Goal: Find specific page/section: Find specific page/section

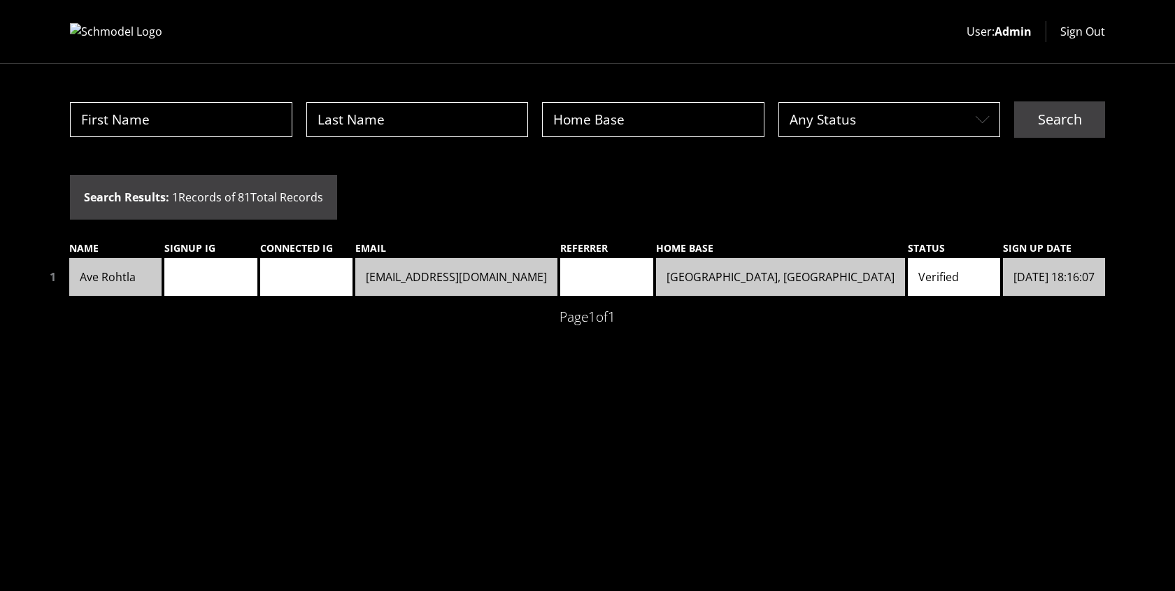
click at [1078, 28] on button "Sign Out" at bounding box center [1082, 31] width 45 height 17
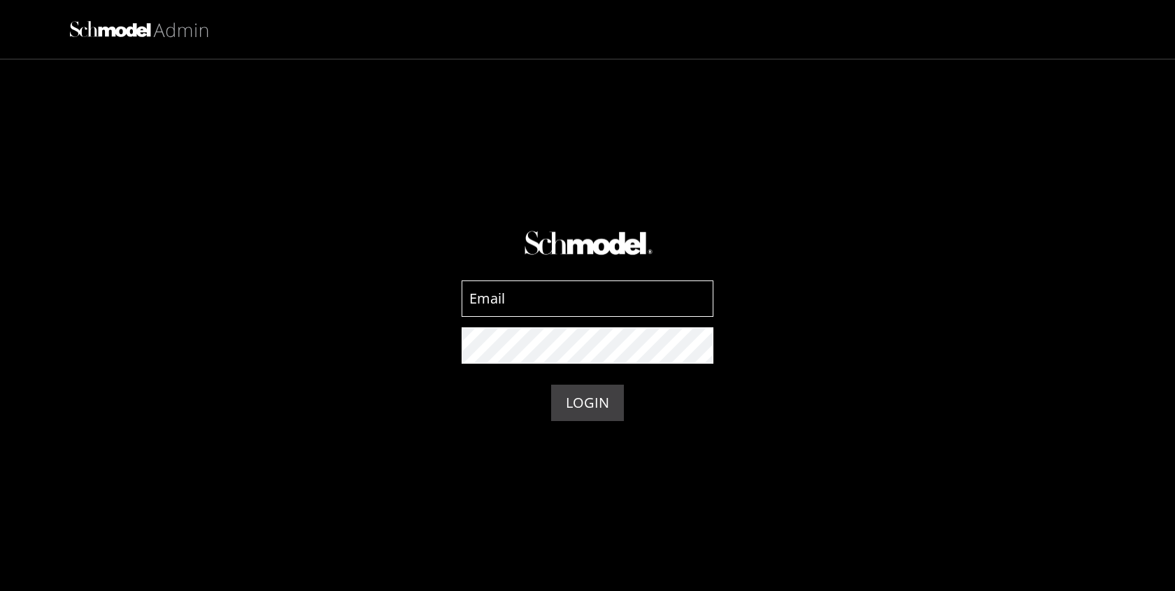
click at [557, 298] on input at bounding box center [588, 299] width 252 height 36
type input "admin-dev@providence.pw"
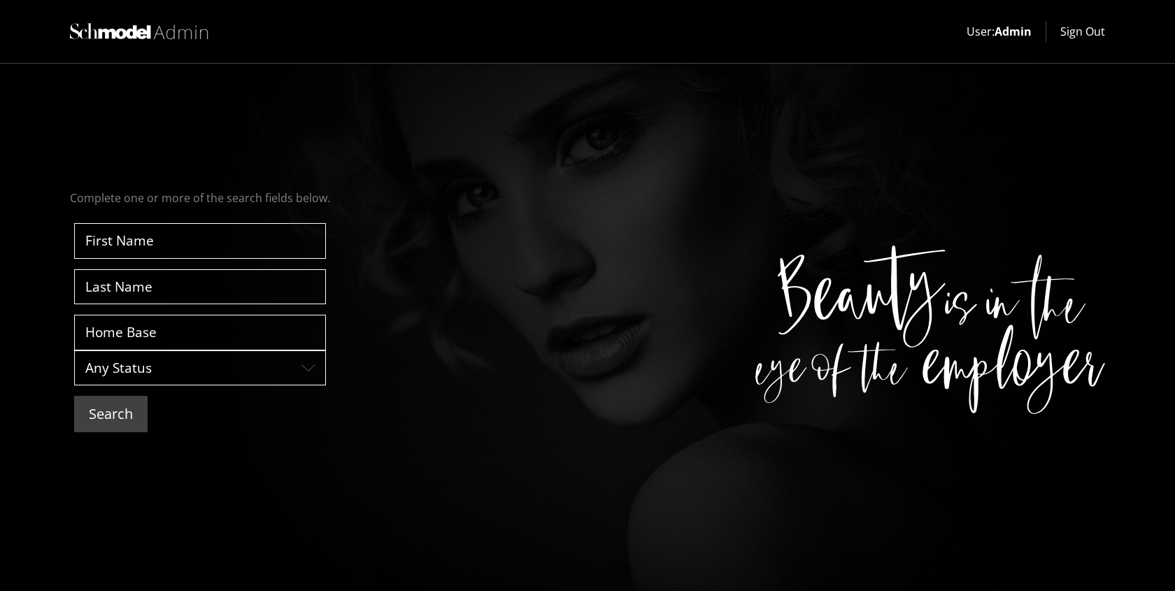
click at [123, 423] on button "Search" at bounding box center [110, 414] width 73 height 36
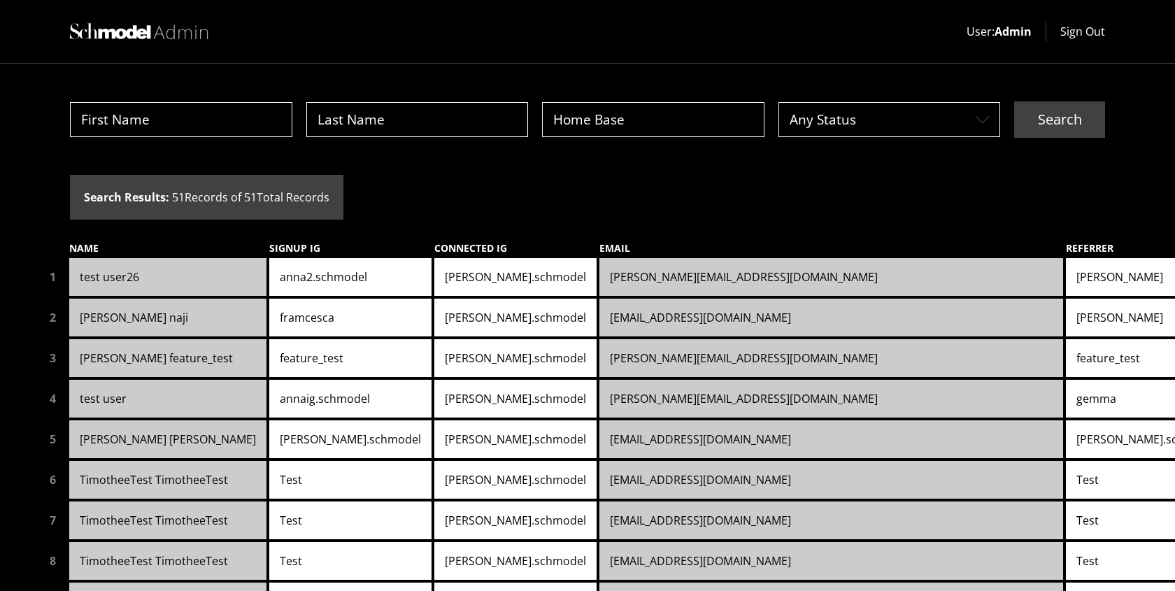
click at [269, 118] on body "User: Admin Sign Out Any Status Layer 2white Search Search Results: 51 Records …" at bounding box center [587, 295] width 1175 height 591
paste input "{ "_id": "685d52607dd7fd2220397301", "email": "timothee+club1@providence.pw", "…"
type input "{ "_id": "685d52607dd7fd2220397301", "email": "timothee+club1@providence.pw", "…"
click at [161, 111] on input at bounding box center [181, 120] width 222 height 36
click at [130, 118] on input "TimotheTest" at bounding box center [181, 120] width 222 height 36
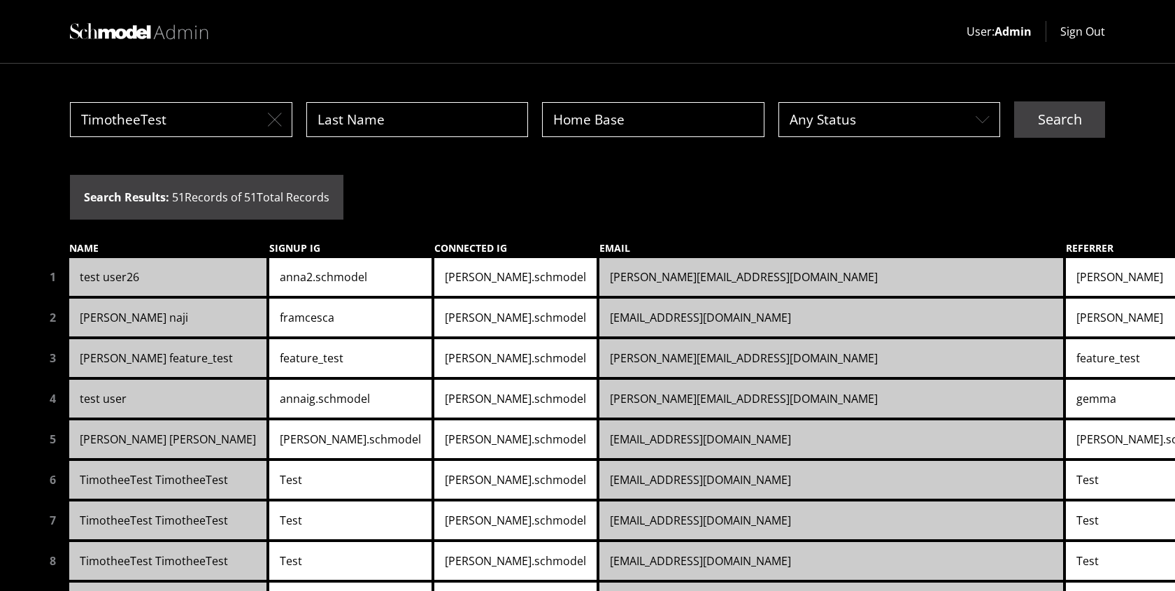
type input "TimotheeTest"
click at [1014, 101] on button "Search" at bounding box center [1059, 119] width 91 height 36
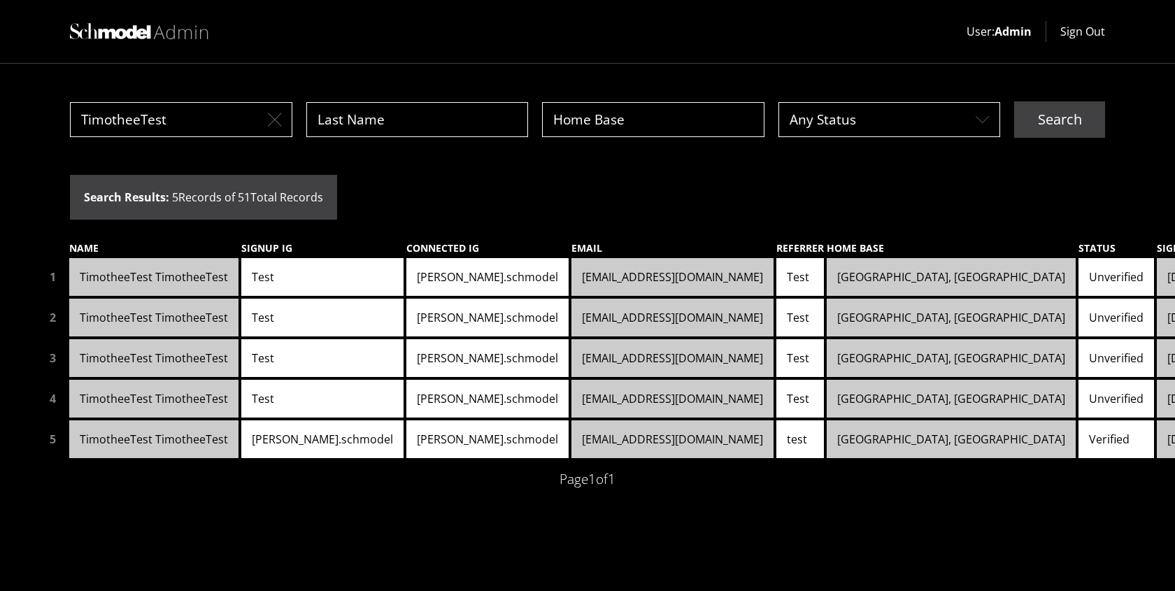
click at [576, 436] on link "timothee+club1@providence.pw" at bounding box center [672, 439] width 202 height 38
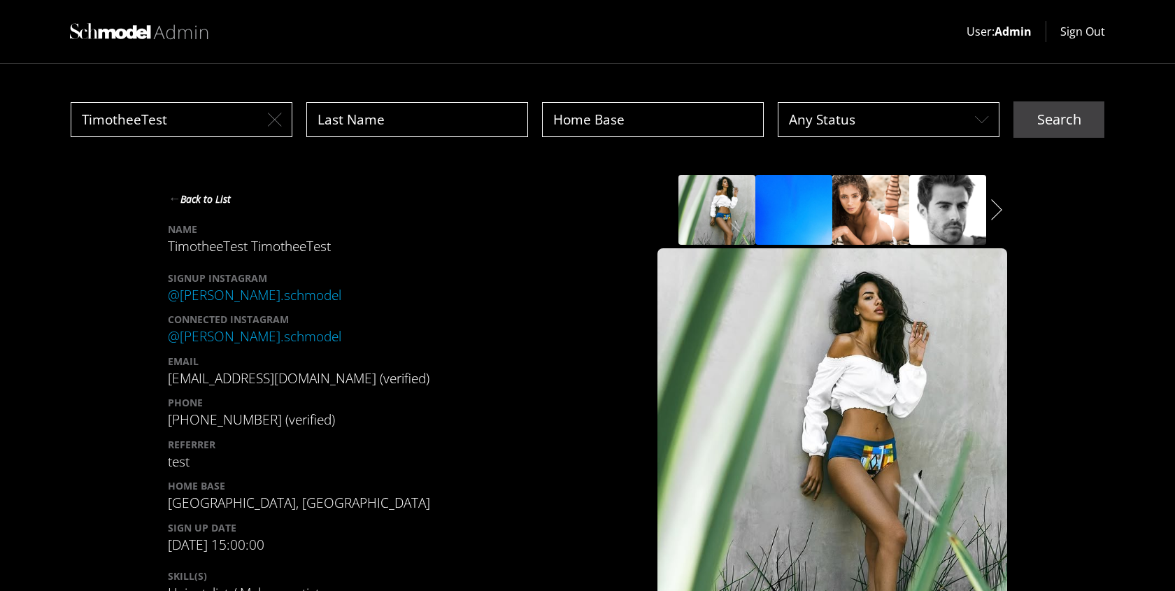
click at [991, 212] on icon "Layer 2white" at bounding box center [996, 209] width 11 height 21
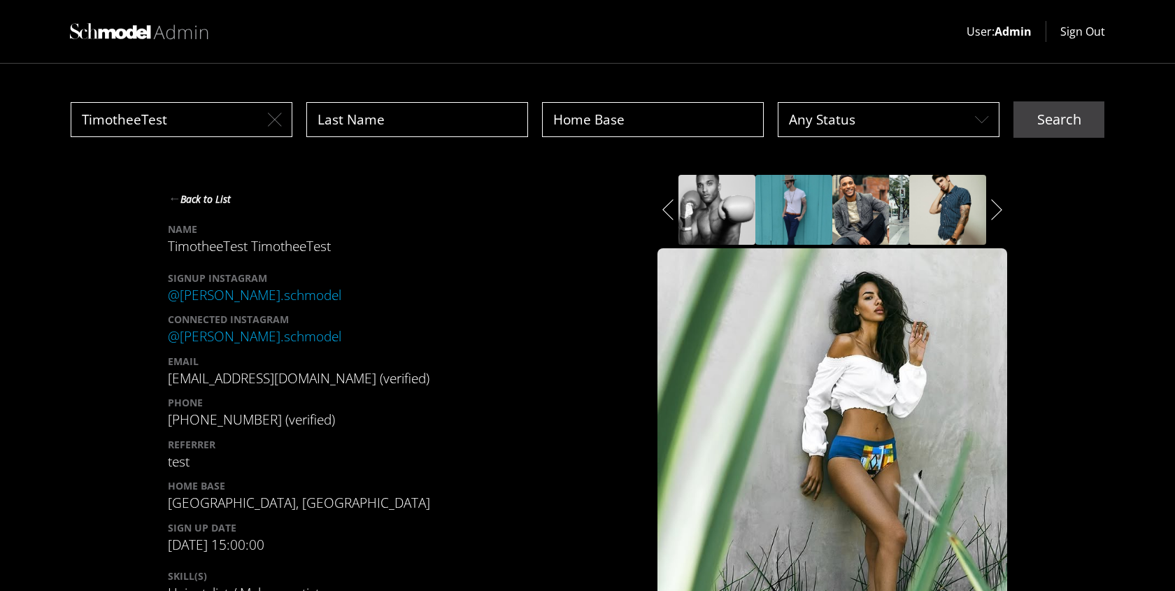
click at [991, 212] on icon "Layer 2white" at bounding box center [996, 209] width 11 height 21
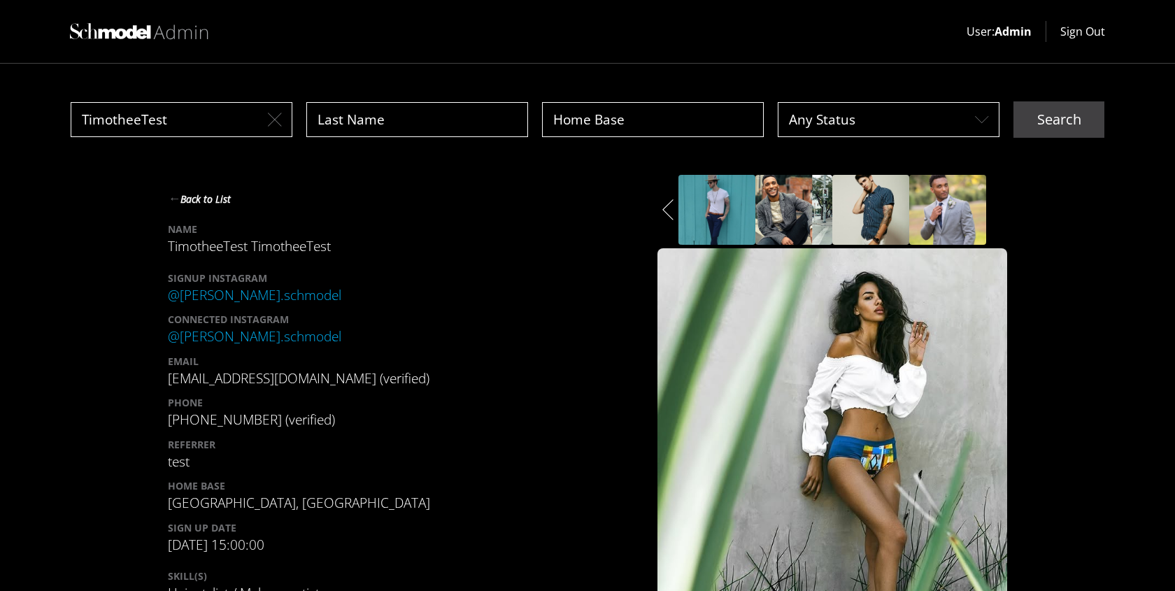
click at [199, 197] on button "← Back to List" at bounding box center [199, 198] width 63 height 19
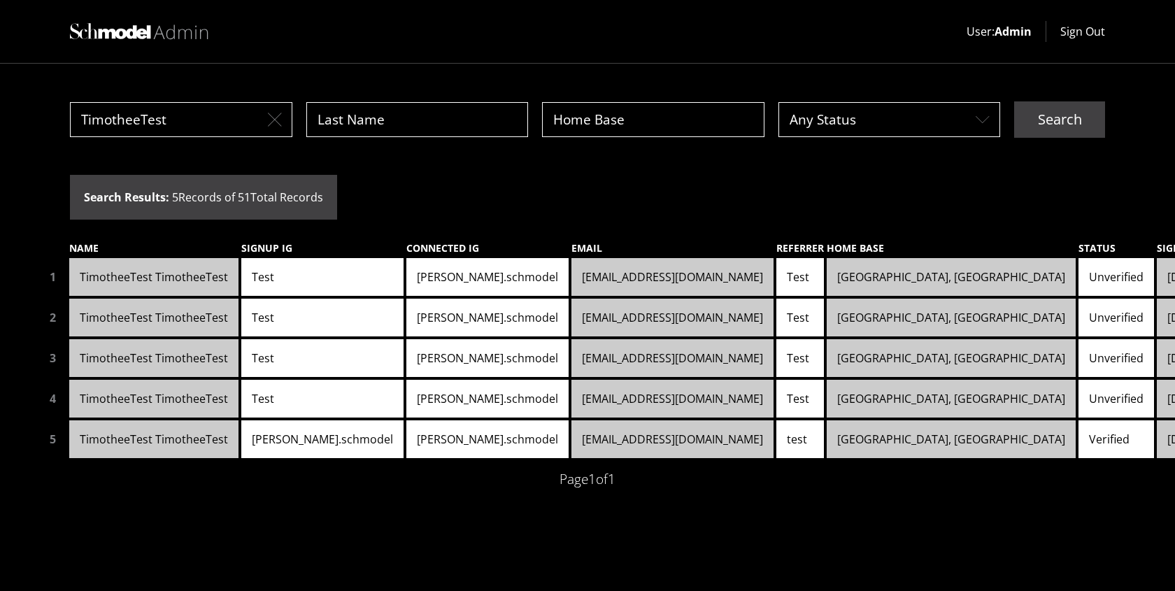
click at [221, 106] on input "TimotheeTest" at bounding box center [181, 120] width 222 height 36
click at [1014, 101] on button "Search" at bounding box center [1059, 119] width 91 height 36
type input "TimotheeTes"
click at [1014, 101] on button "Search" at bounding box center [1059, 119] width 91 height 36
click at [571, 445] on link "timothee+club1@providence.pw" at bounding box center [672, 439] width 202 height 38
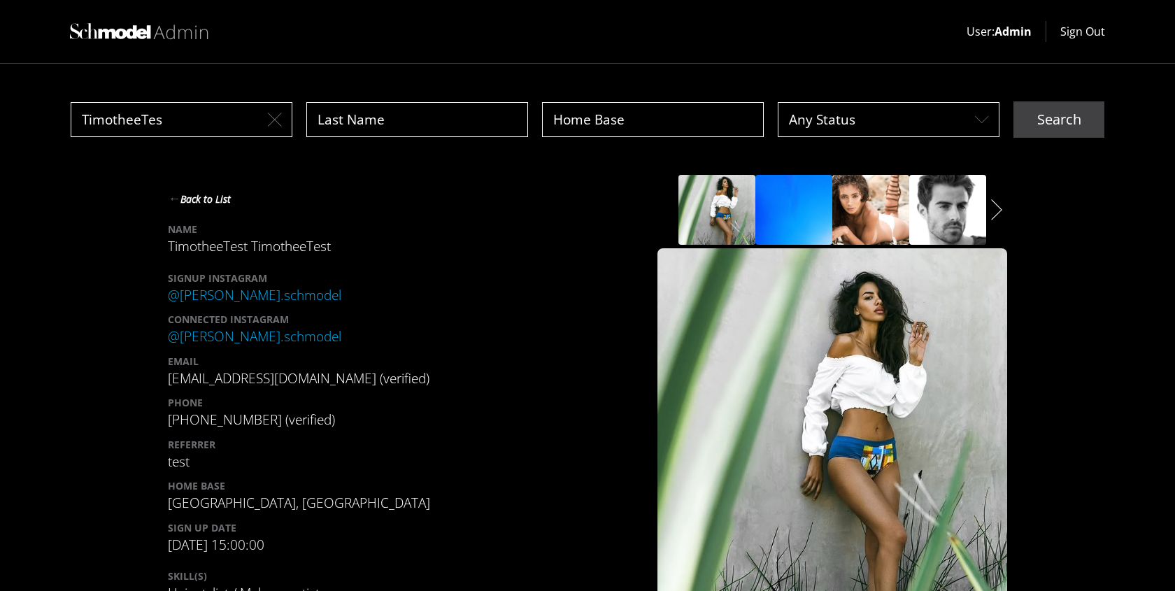
click at [222, 183] on form "← Back to List NAME TimotheeTest TimotheeTest SIGNUP INSTAGRAM @ anna.schmodel …" at bounding box center [308, 449] width 280 height 549
click at [220, 192] on button "← Back to List" at bounding box center [199, 198] width 63 height 19
